Goal: Task Accomplishment & Management: Manage account settings

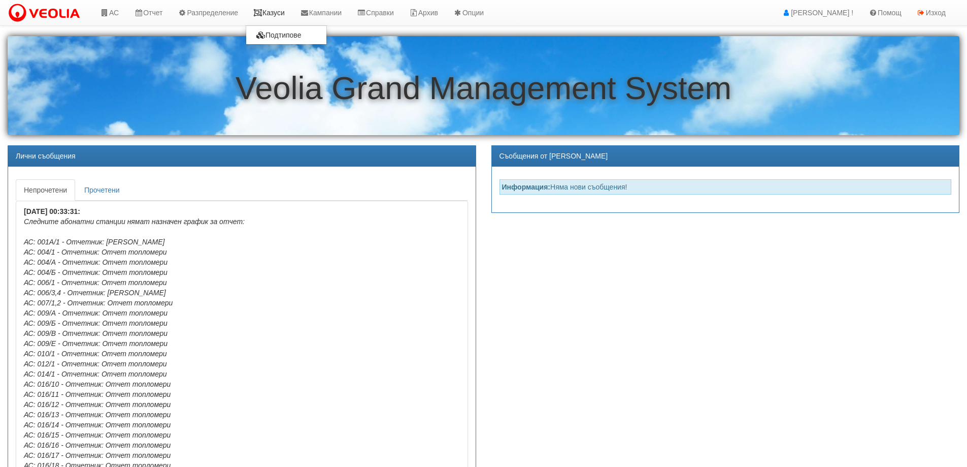
click at [280, 16] on link "Казуси" at bounding box center [269, 12] width 47 height 25
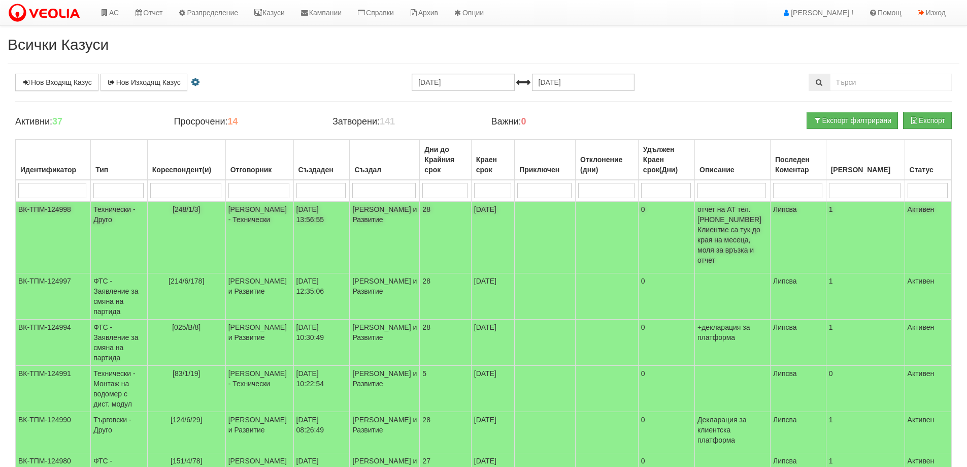
click at [186, 208] on span "[248/1/3]" at bounding box center [187, 209] width 28 height 8
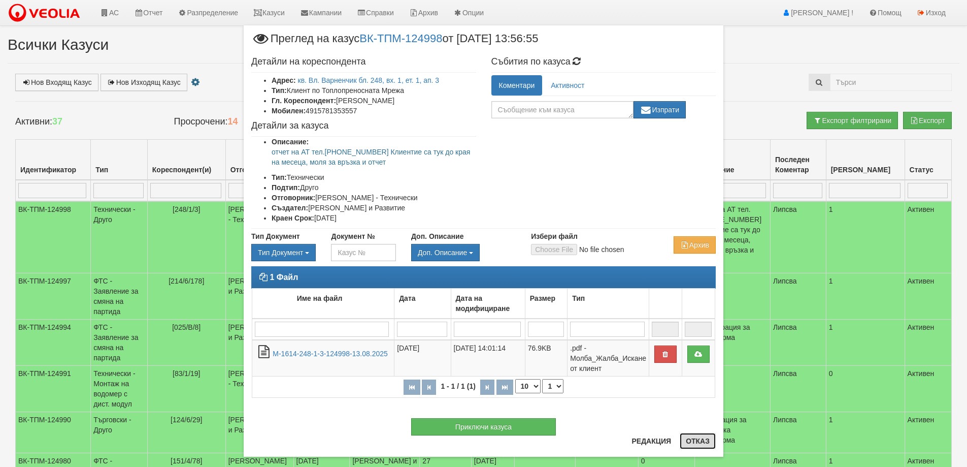
click at [682, 440] on button "Отказ" at bounding box center [698, 440] width 36 height 16
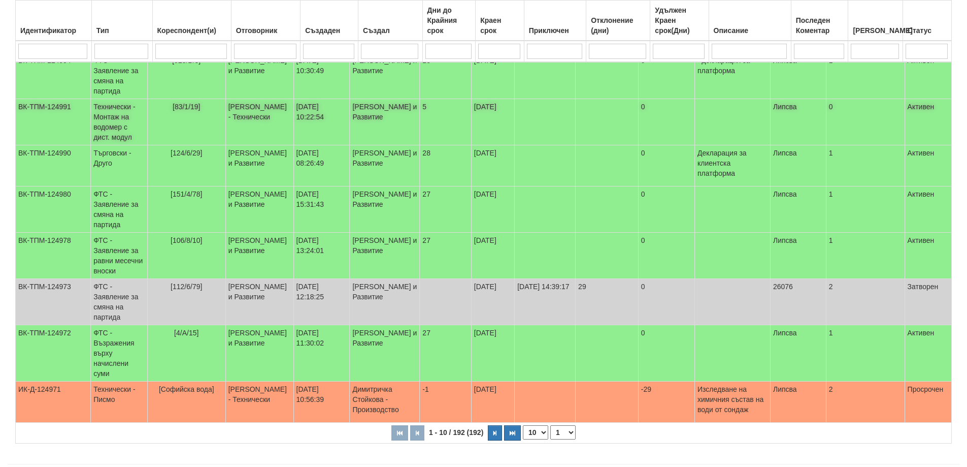
scroll to position [277, 0]
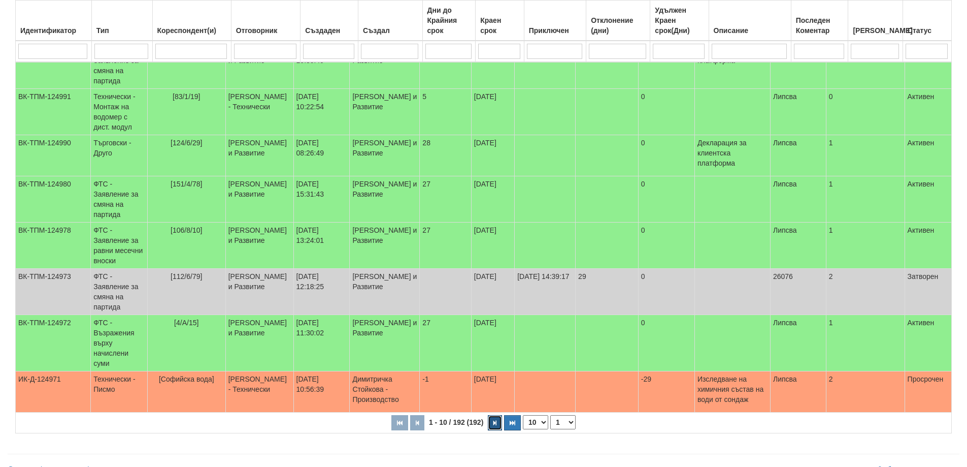
click at [492, 415] on button "button" at bounding box center [495, 422] width 14 height 15
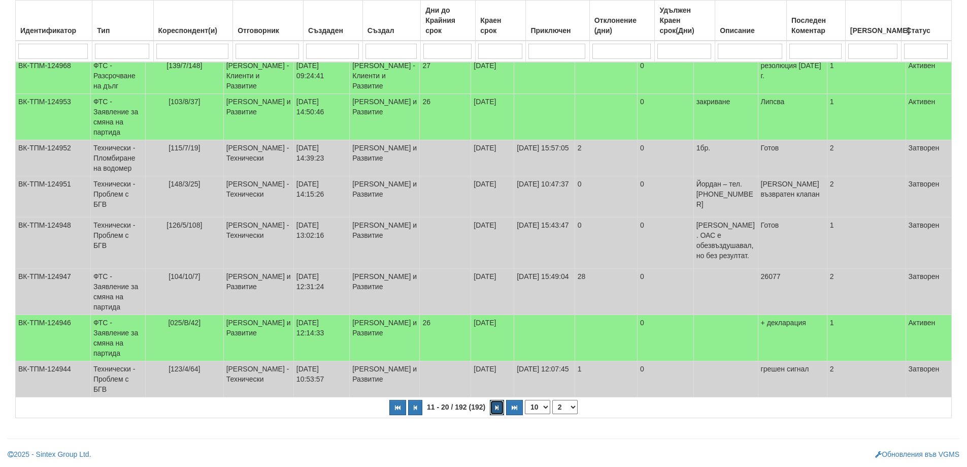
scroll to position [261, 0]
click at [494, 407] on button "button" at bounding box center [497, 407] width 14 height 15
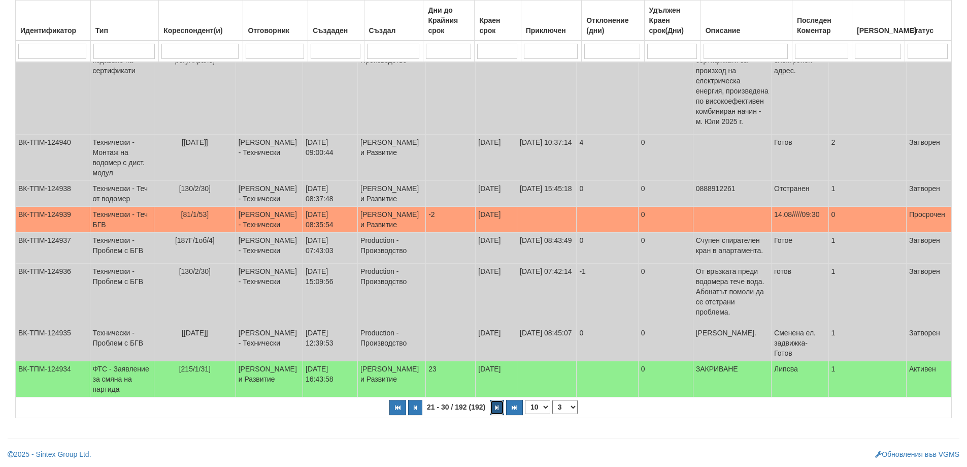
click at [494, 415] on button "button" at bounding box center [497, 407] width 14 height 15
select select "4"
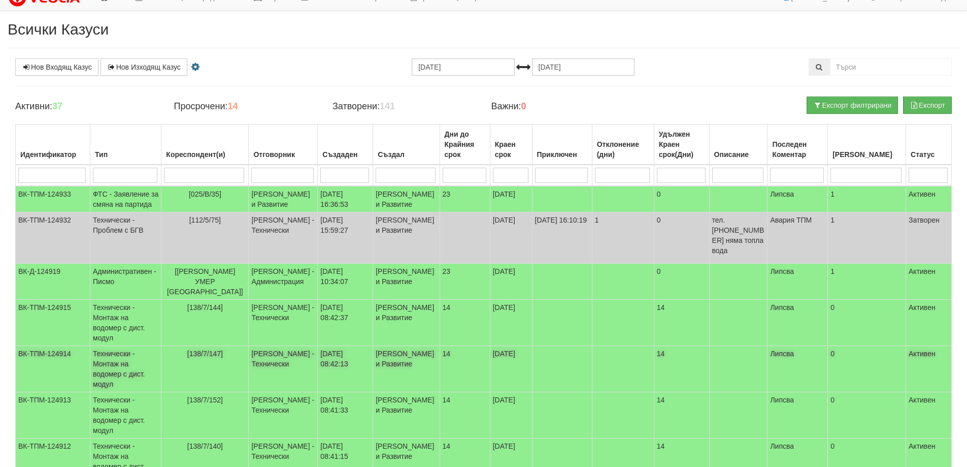
scroll to position [0, 0]
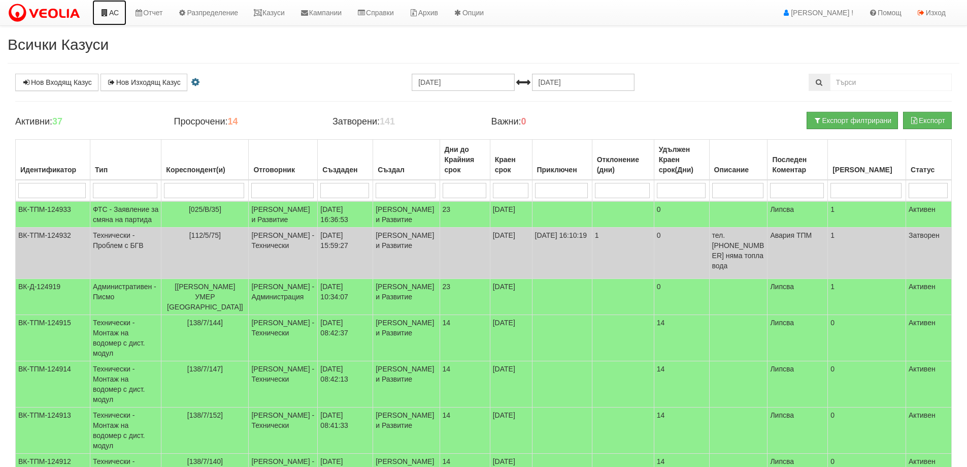
click at [110, 8] on link "АС" at bounding box center [109, 12] width 34 height 25
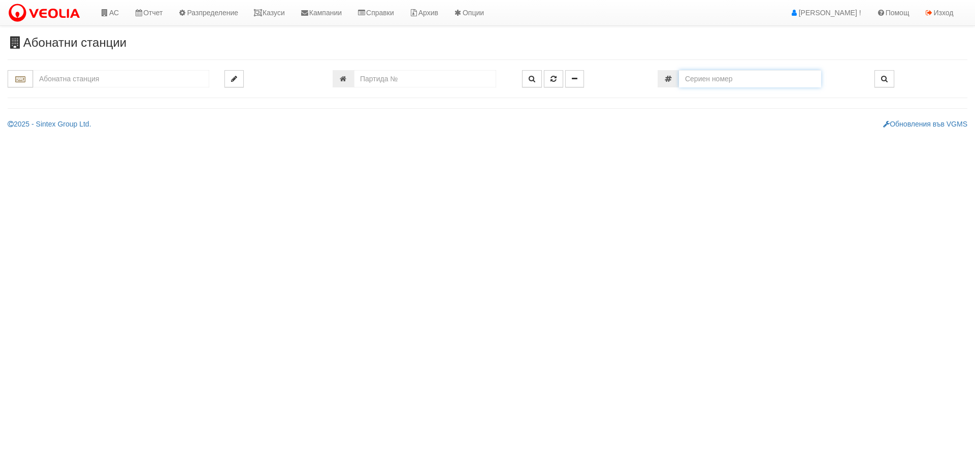
click at [720, 81] on input "number" at bounding box center [750, 78] width 142 height 17
paste input "52869992"
type input "52869992"
type input "187/2 - "[PERSON_NAME] [GEOGRAPHIC_DATA] " ЕАД"
type input "19079"
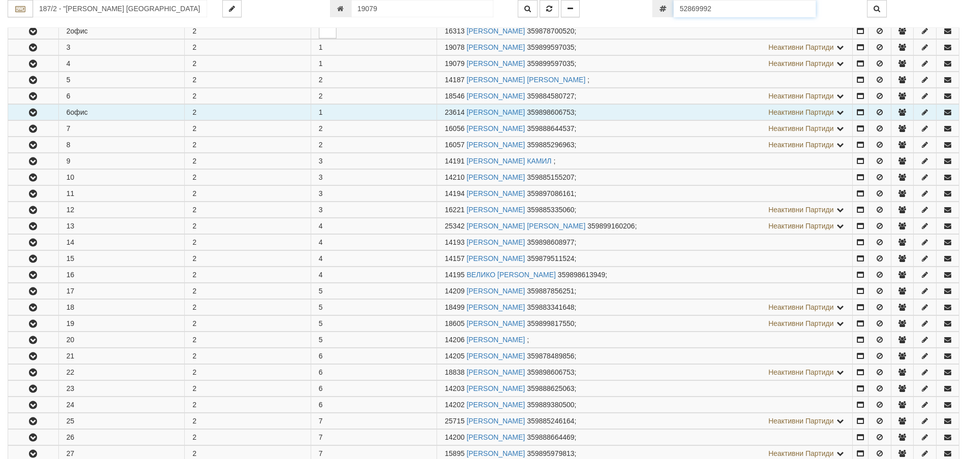
scroll to position [282, 0]
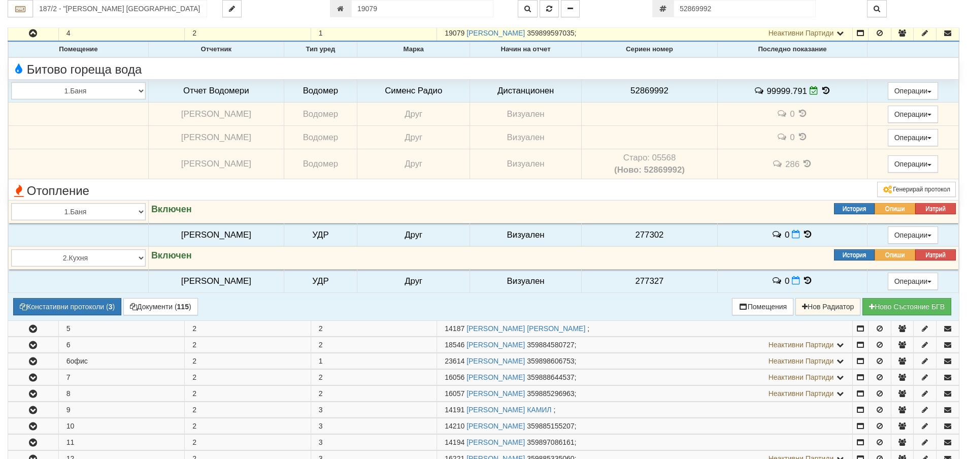
click at [670, 157] on td "Старо: 05568 (Ново: 52869992)" at bounding box center [649, 164] width 136 height 30
copy td "05568"
click at [648, 91] on span "52869992" at bounding box center [649, 91] width 38 height 10
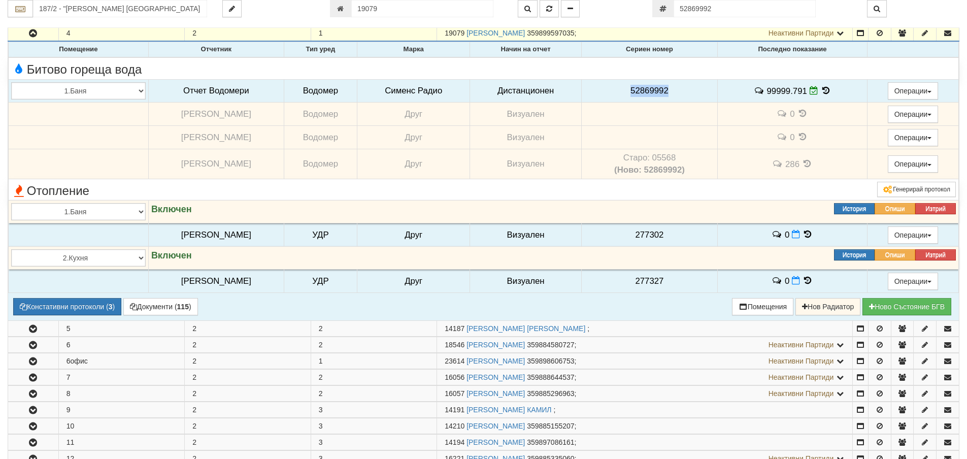
copy span "52869992"
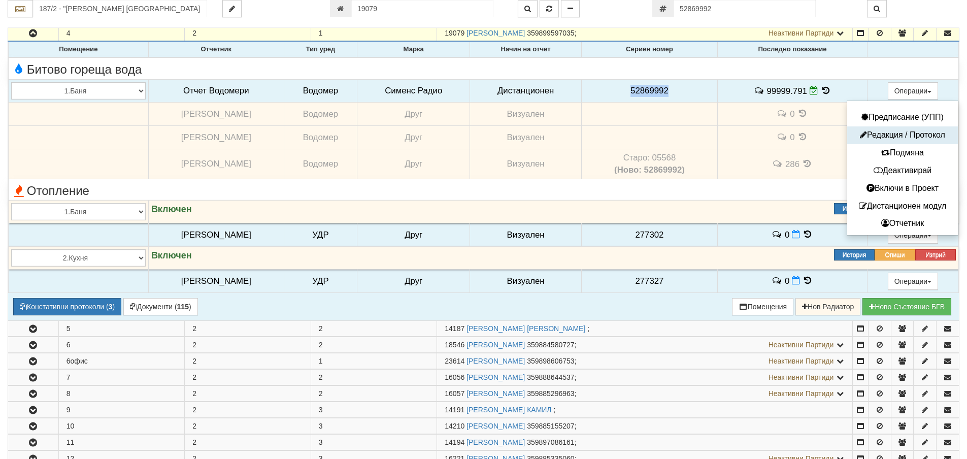
click at [906, 132] on button "Редакция / Протокол" at bounding box center [903, 135] width 106 height 13
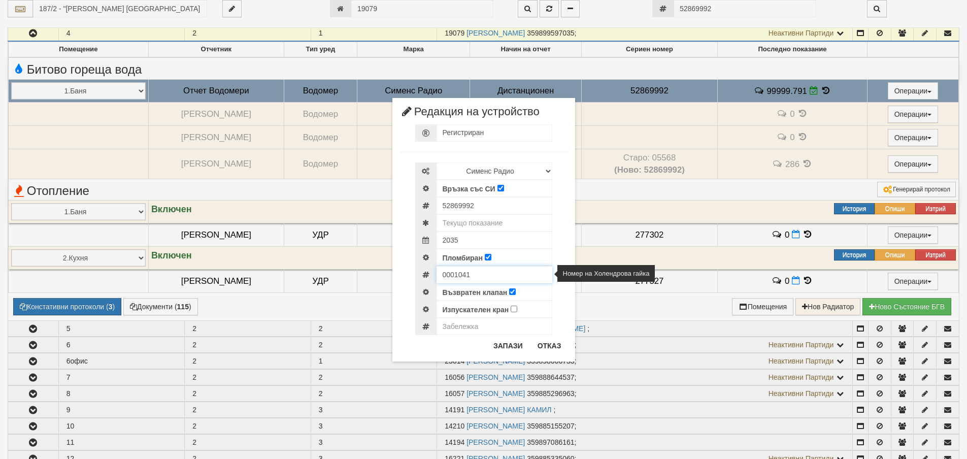
click at [460, 276] on input "0001041" at bounding box center [495, 274] width 116 height 17
click at [556, 349] on button "Отказ" at bounding box center [549, 346] width 36 height 16
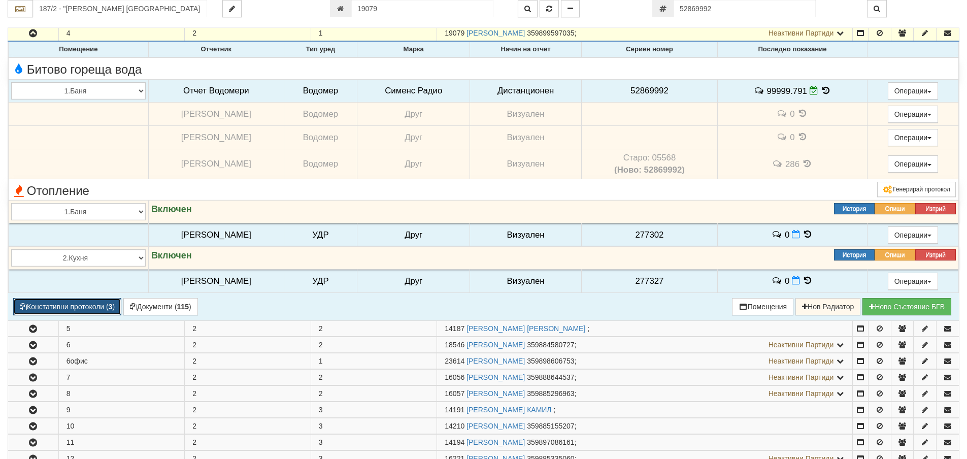
click at [79, 308] on button "Констативни протоколи ( 3 )" at bounding box center [67, 306] width 108 height 17
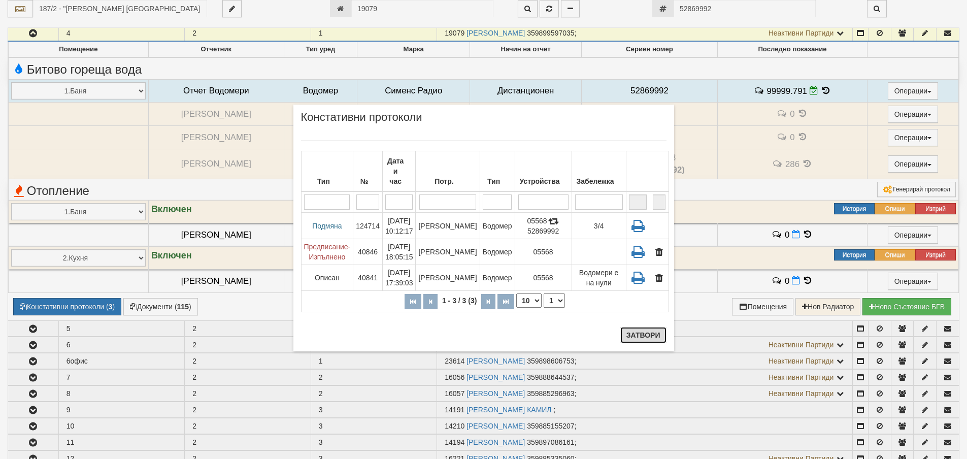
click at [642, 337] on button "Затвори" at bounding box center [643, 335] width 46 height 16
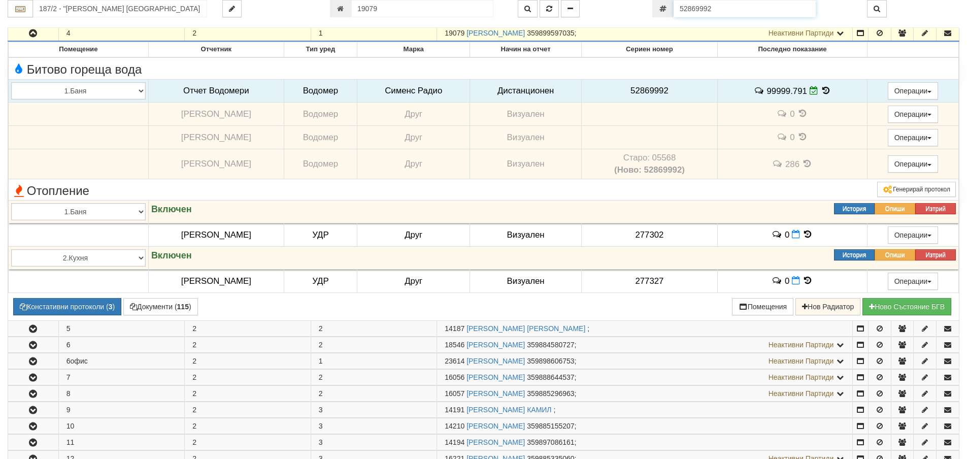
click at [733, 10] on input "52869992" at bounding box center [745, 8] width 142 height 17
paste input "60056978"
type input "60056978"
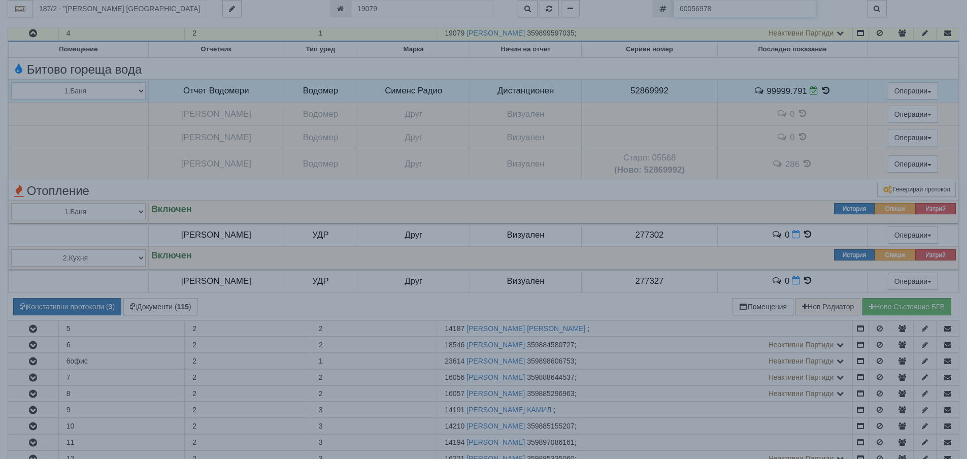
type input "218/2 - "[PERSON_NAME] [GEOGRAPHIC_DATA] " ЕАД"
type input "1230"
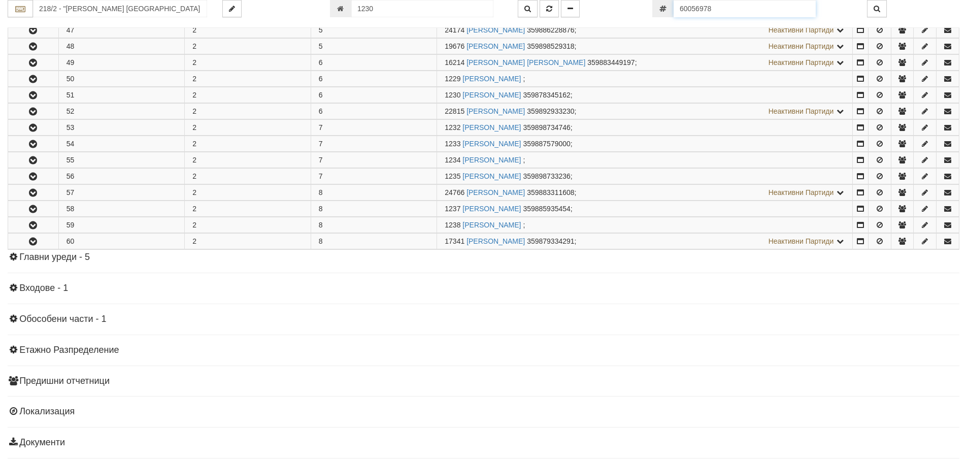
scroll to position [534, 0]
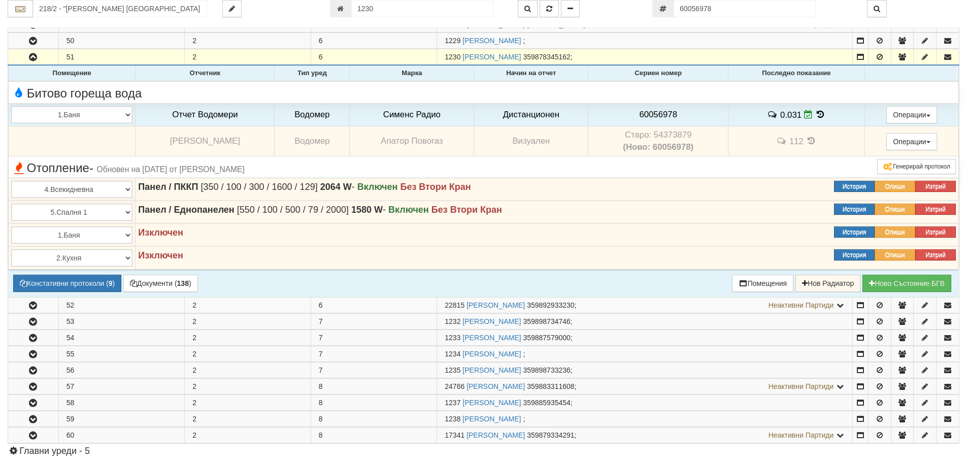
click at [658, 135] on td "Старо: 54373879 (Ново: 60056978)" at bounding box center [658, 141] width 140 height 30
copy td "54373879"
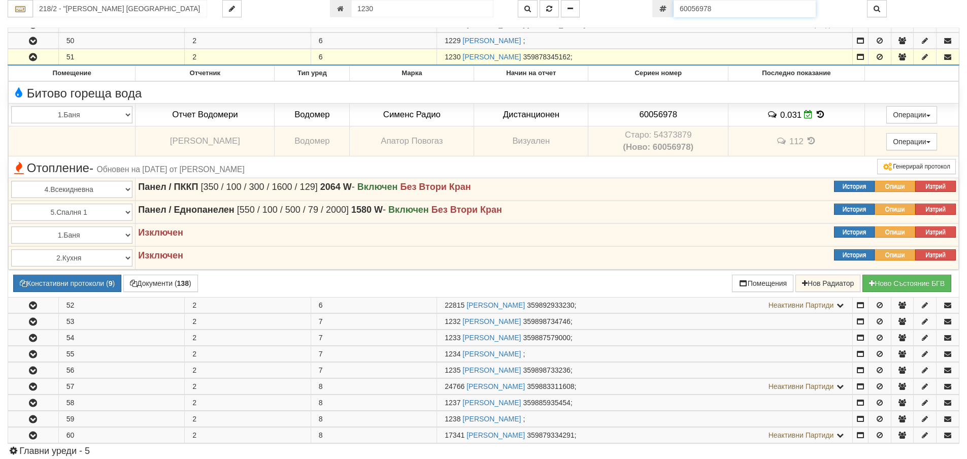
click at [727, 6] on input "60056978" at bounding box center [745, 8] width 142 height 17
paste input "52870037"
type input "52870037"
type input "125/3 - "[PERSON_NAME] [GEOGRAPHIC_DATA] " ЕАД"
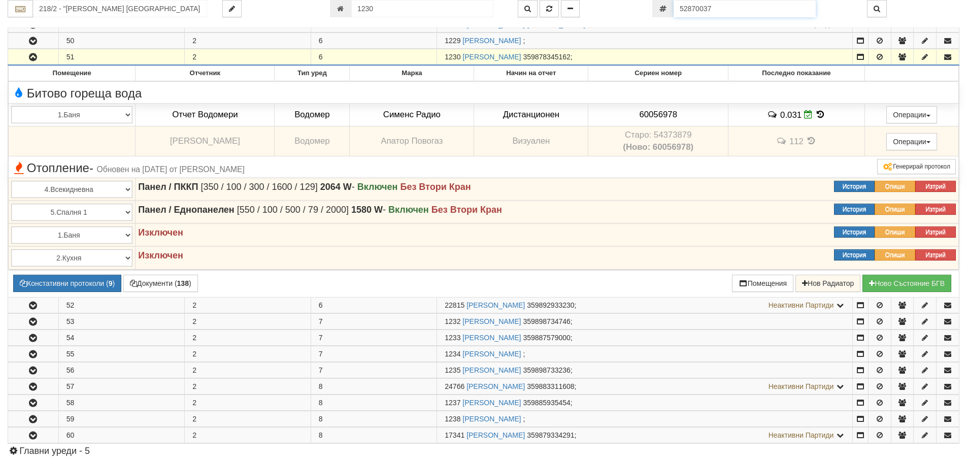
type input "5171"
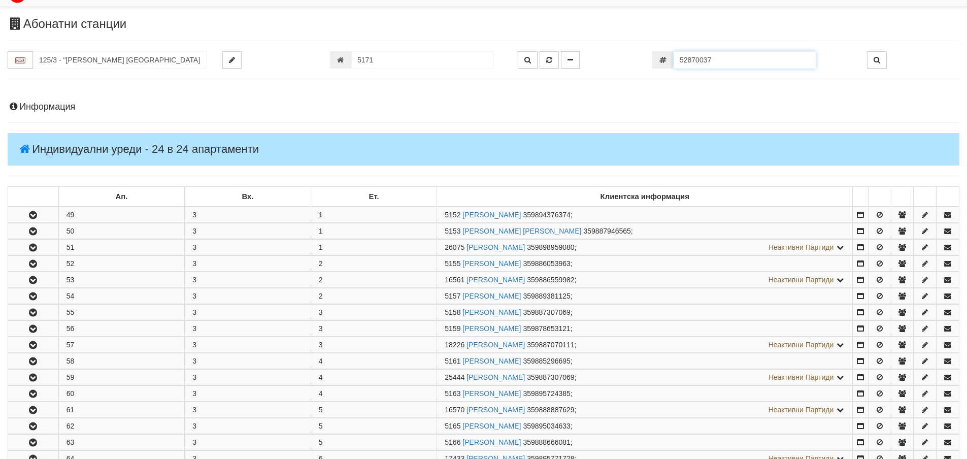
scroll to position [404, 0]
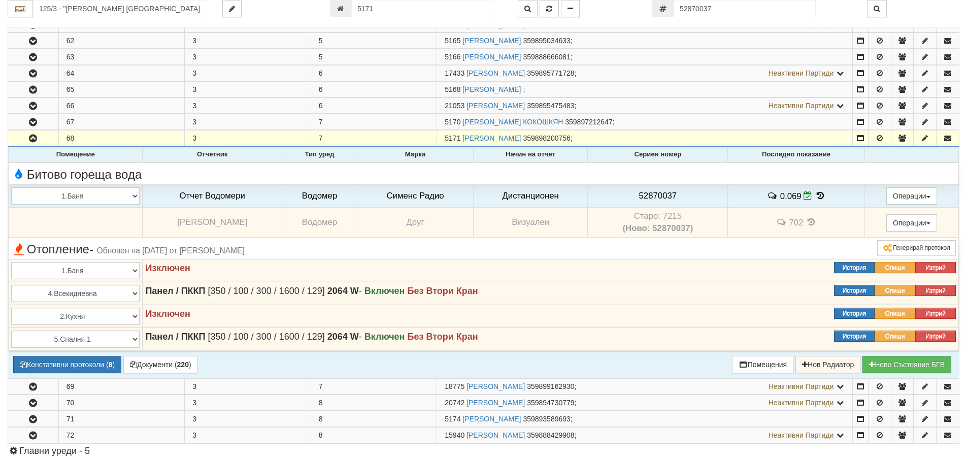
click at [671, 213] on td "Старо: 7215 (Ново: 52870037)" at bounding box center [658, 223] width 140 height 30
copy td "7215"
click at [658, 198] on span "52870037" at bounding box center [658, 196] width 38 height 10
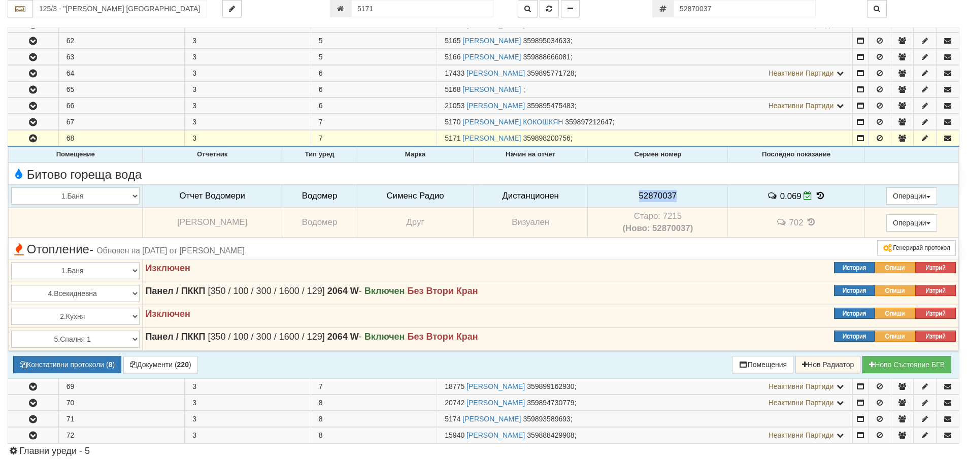
copy span "52870037"
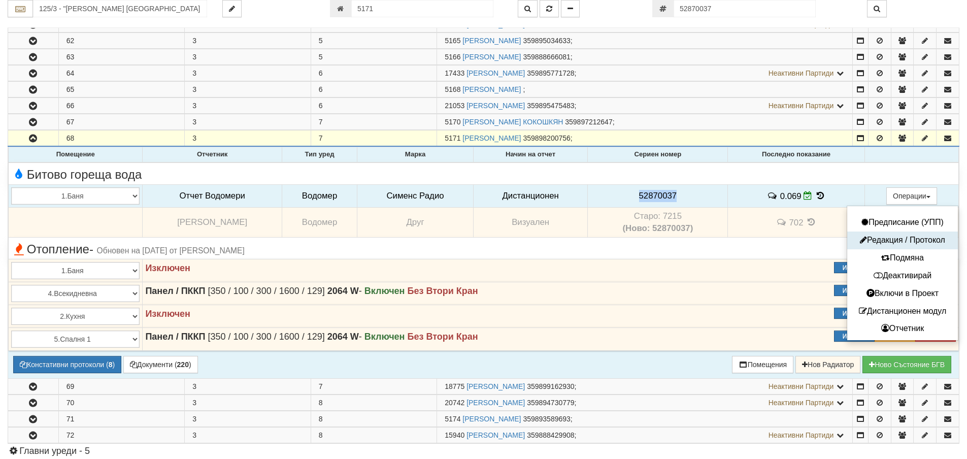
click at [917, 237] on button "Редакция / Протокол" at bounding box center [903, 240] width 106 height 13
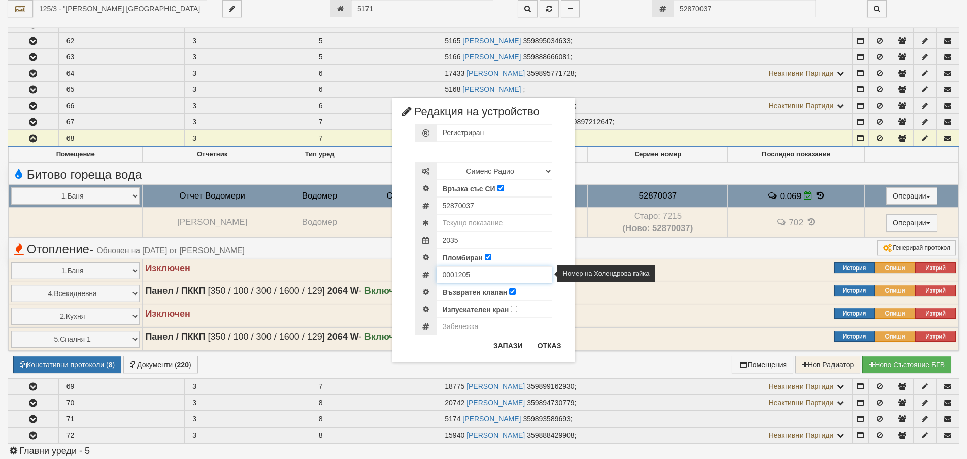
click at [456, 274] on input "0001205" at bounding box center [495, 274] width 116 height 17
click at [549, 340] on button "Отказ" at bounding box center [549, 346] width 36 height 16
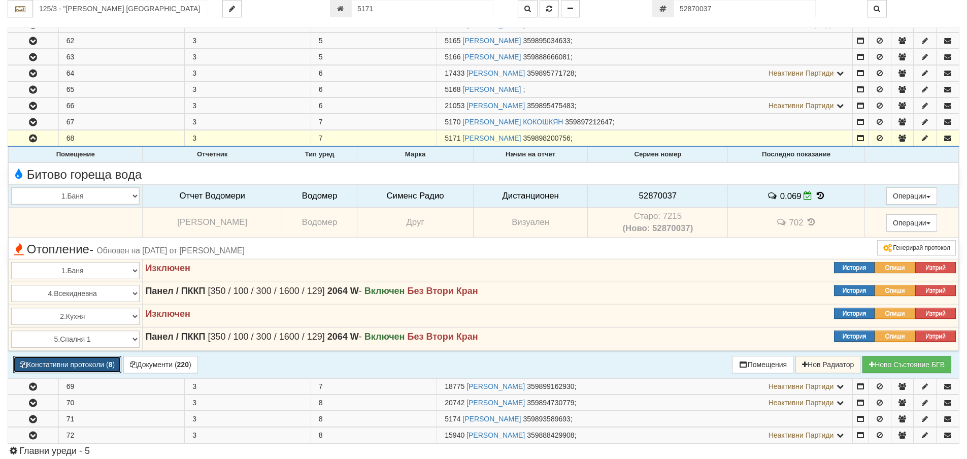
click at [78, 360] on button "Констативни протоколи ( 8 )" at bounding box center [67, 364] width 108 height 17
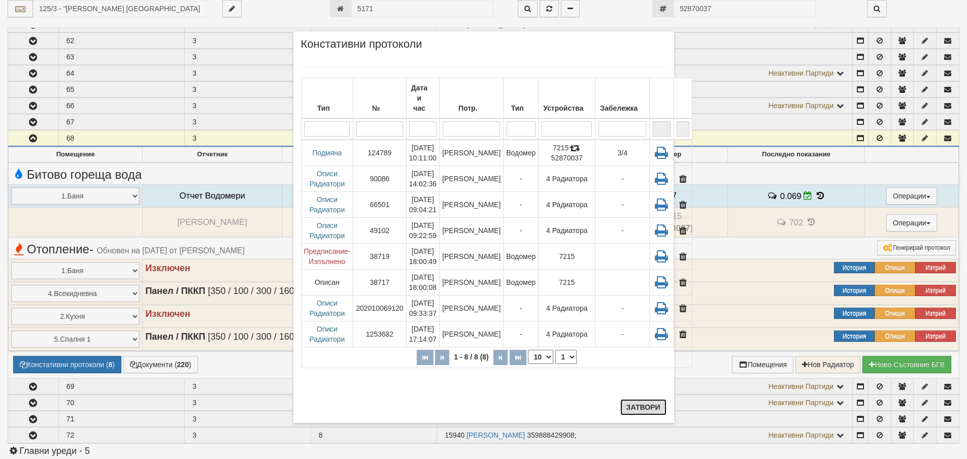
click at [660, 410] on button "Затвори" at bounding box center [643, 407] width 46 height 16
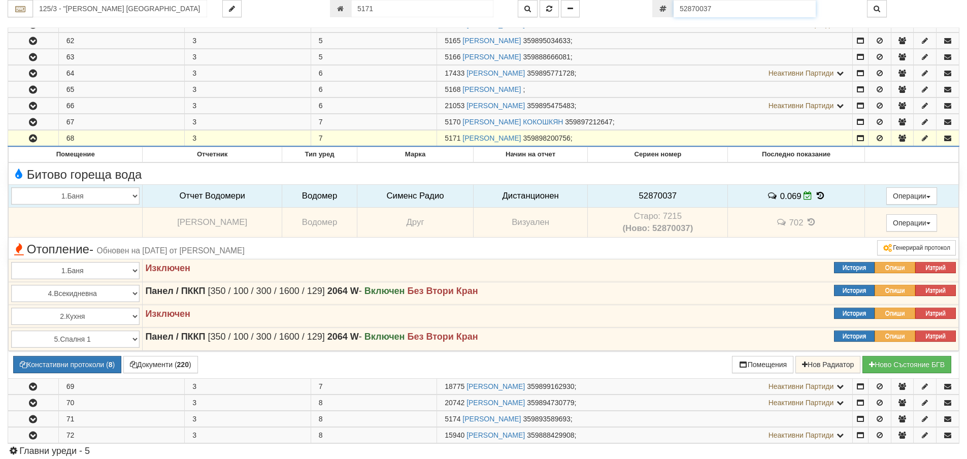
click at [733, 6] on input "52870037" at bounding box center [745, 8] width 142 height 17
paste input "69988"
type input "52869988"
type input "187/2 - "[PERSON_NAME] [GEOGRAPHIC_DATA] " ЕАД"
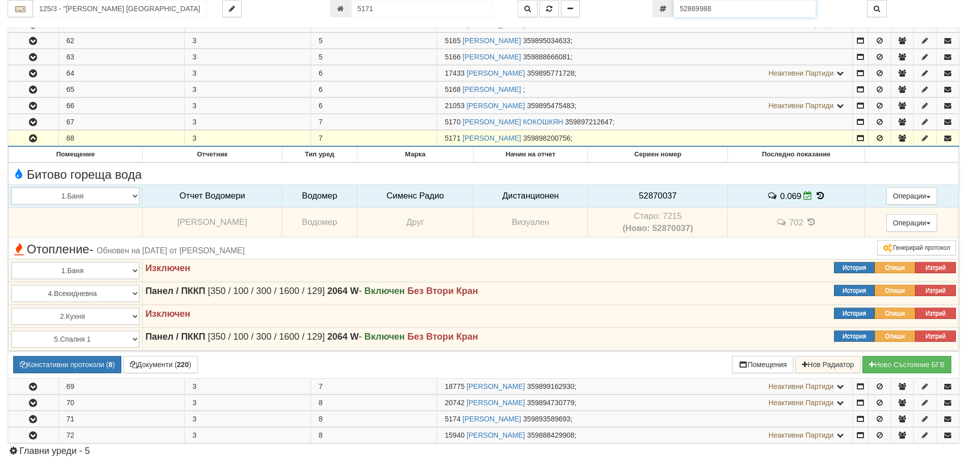
type input "14202"
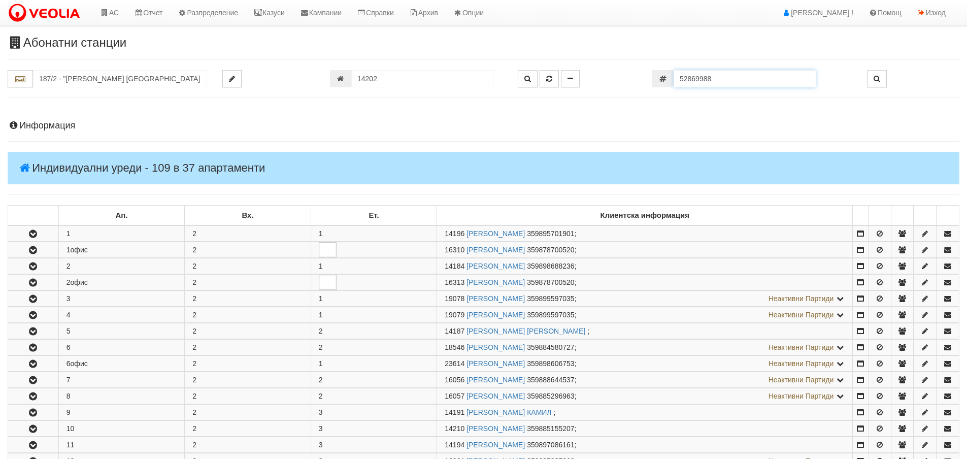
scroll to position [615, 0]
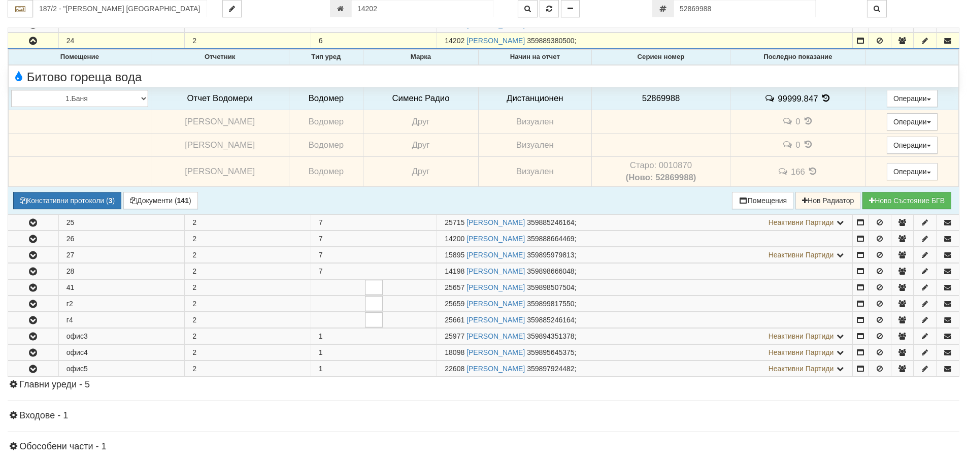
click at [675, 166] on td "Старо: 0010870 (Ново: 52869988)" at bounding box center [660, 171] width 139 height 30
copy td "0010870"
click at [657, 94] on span "52869988" at bounding box center [661, 98] width 38 height 10
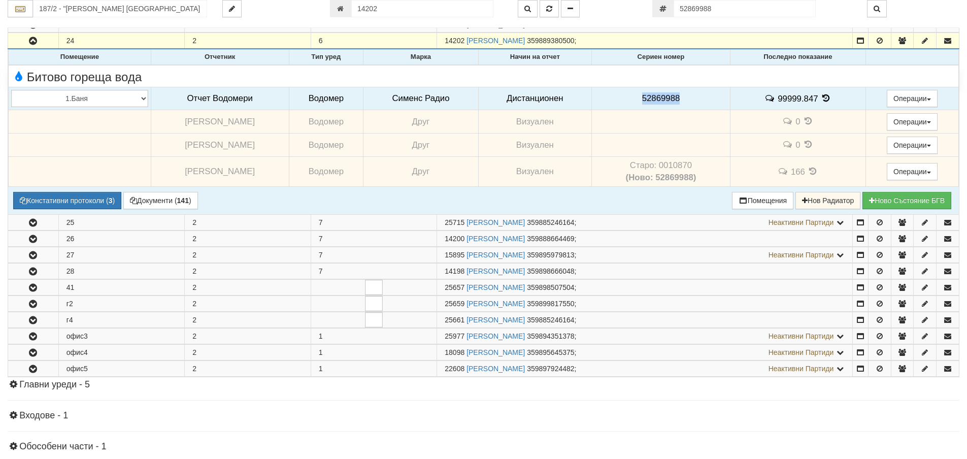
copy span "52869988"
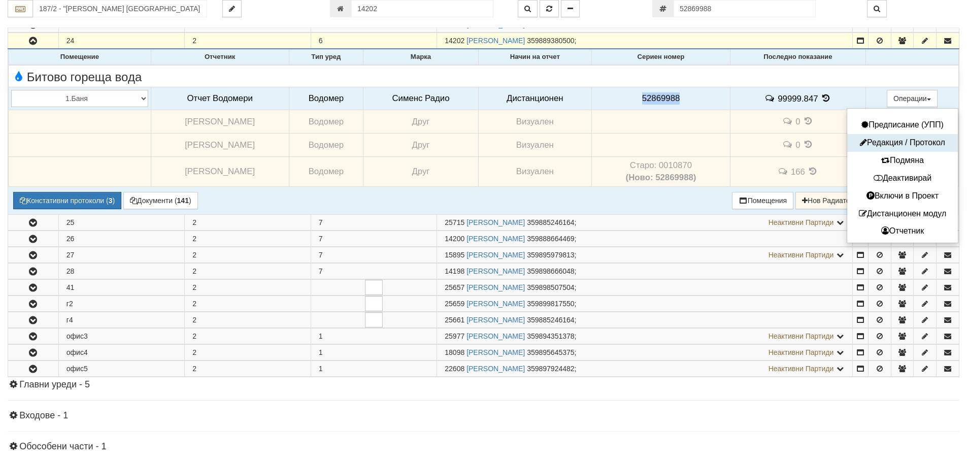
click at [895, 141] on button "Редакция / Протокол" at bounding box center [903, 143] width 106 height 13
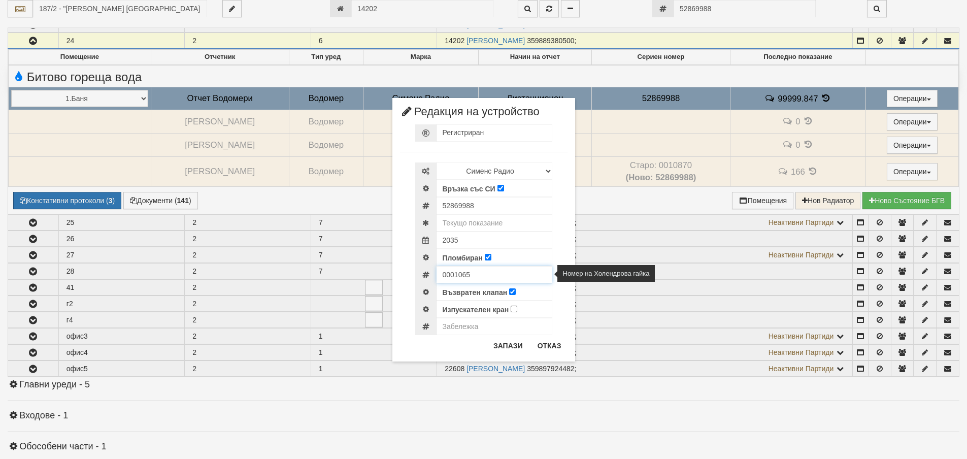
click at [453, 273] on input "0001065" at bounding box center [495, 274] width 116 height 17
click at [551, 340] on button "Отказ" at bounding box center [549, 346] width 36 height 16
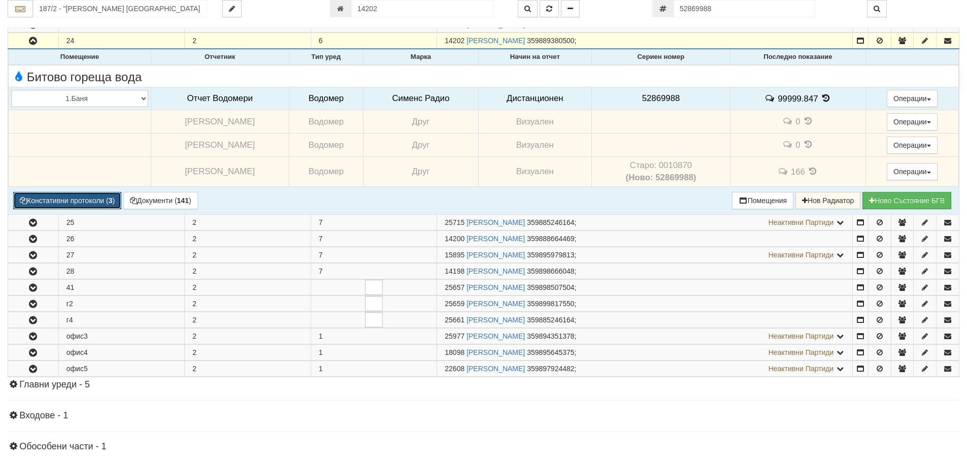
click at [77, 194] on button "Констативни протоколи ( 3 )" at bounding box center [67, 200] width 108 height 17
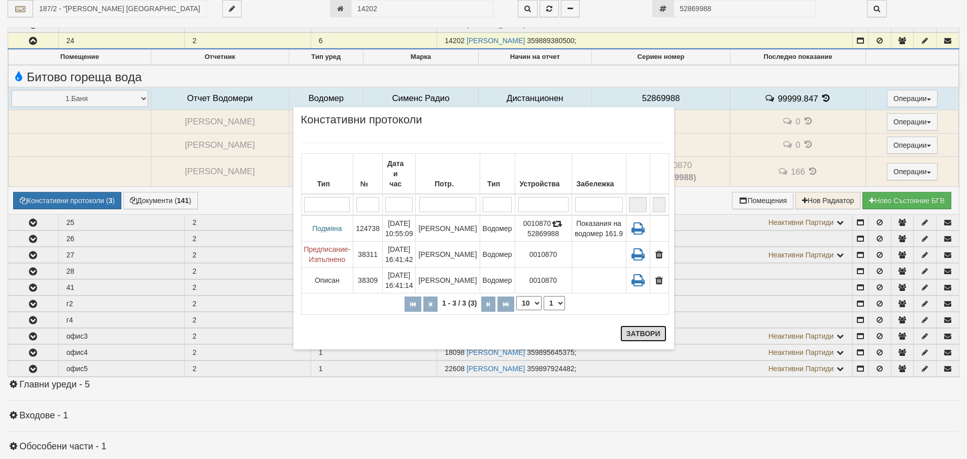
click at [655, 338] on button "Затвори" at bounding box center [643, 333] width 46 height 16
